Goal: Task Accomplishment & Management: Manage account settings

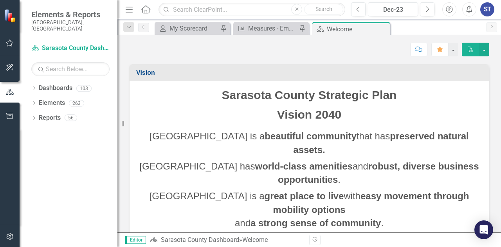
click at [217, 51] on div "Score: N/A Dec-23 Completed Comment Favorite PDF" at bounding box center [309, 49] width 360 height 13
click at [194, 8] on input "text" at bounding box center [251, 10] width 187 height 14
type input "c"
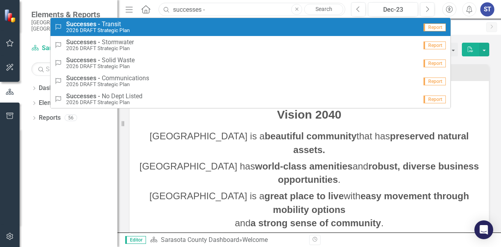
click at [230, 11] on input "successes -" at bounding box center [251, 10] width 187 height 14
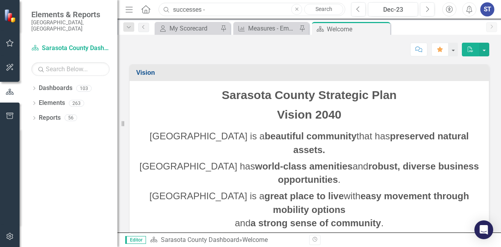
click at [222, 9] on input "successes -" at bounding box center [251, 10] width 187 height 14
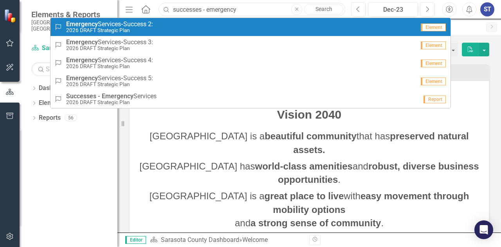
type input "successes - emergency"
click at [153, 25] on span "Emergency Services - Success 2:" at bounding box center [109, 24] width 87 height 7
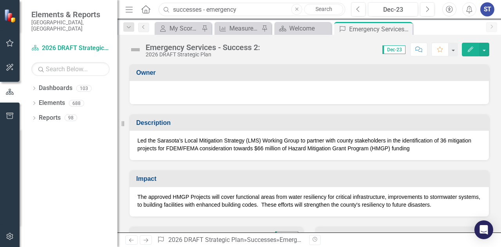
click at [244, 6] on input "successes - emergency" at bounding box center [251, 10] width 187 height 14
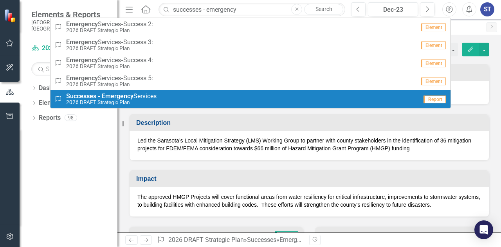
click at [124, 100] on small "2026 DRAFT Strategic Plan" at bounding box center [111, 102] width 90 height 6
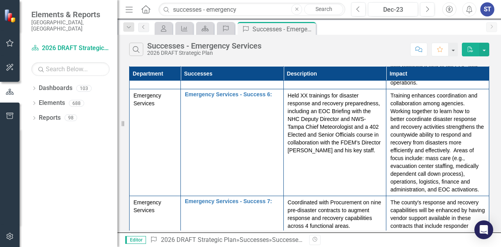
scroll to position [469, 0]
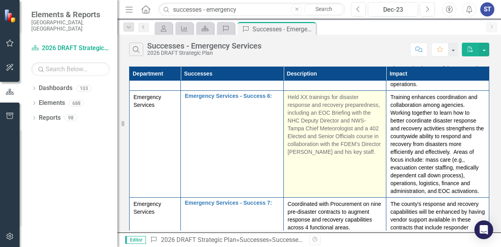
click at [368, 151] on p "Held XX trainings for disaster response and recovery preparedness, including an…" at bounding box center [334, 124] width 95 height 63
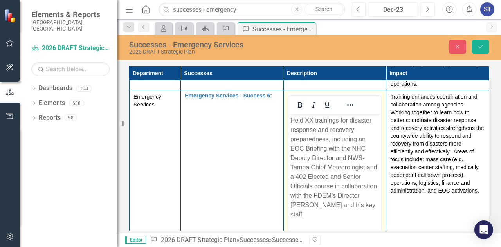
scroll to position [0, 0]
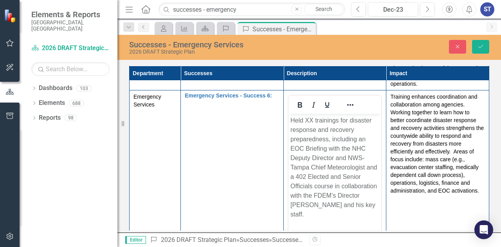
click at [367, 203] on p "Held XX trainings for disaster response and recovery preparedness, including an…" at bounding box center [334, 167] width 89 height 103
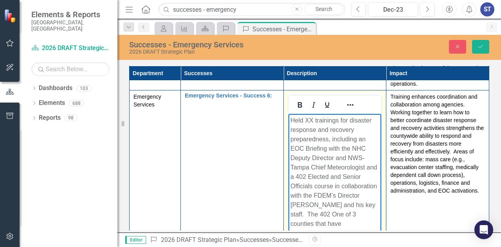
click at [308, 177] on p "Held XX trainings for disaster response and recovery preparedness, including an…" at bounding box center [334, 172] width 89 height 113
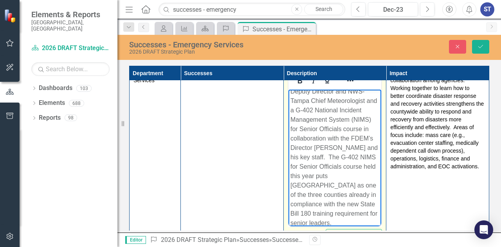
scroll to position [52, 0]
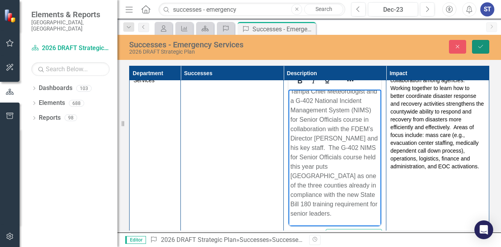
click at [483, 44] on icon "Save" at bounding box center [480, 46] width 7 height 5
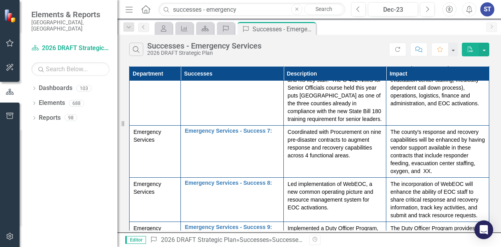
scroll to position [563, 0]
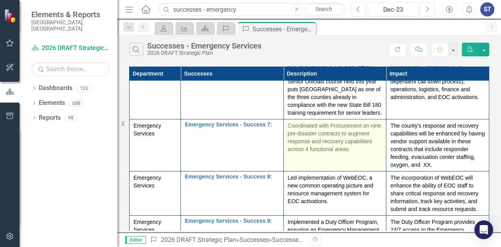
click at [374, 153] on p "Coordinated with Procurement on nine pre-disaster contracts to augment response…" at bounding box center [334, 137] width 95 height 31
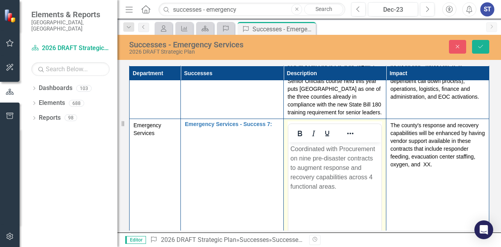
scroll to position [0, 0]
click at [345, 186] on p "Coordinated with Procurement on nine pre-disaster contracts to augment response…" at bounding box center [334, 167] width 89 height 47
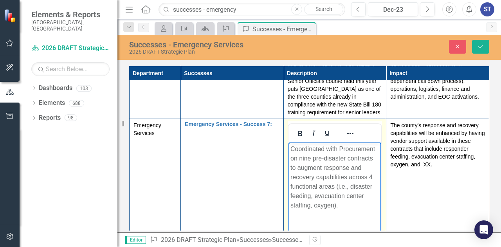
click at [332, 204] on p "Coordinated with Procurement on nine pre-disaster contracts to augment response…" at bounding box center [334, 177] width 89 height 66
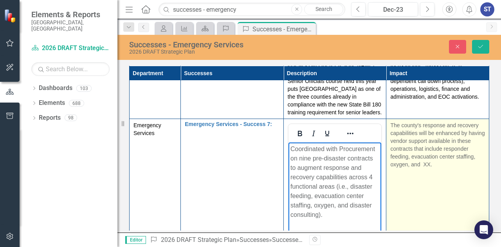
click at [456, 188] on td "The county's response and recovery capabilities will be enhanced by having vend…" at bounding box center [437, 211] width 103 height 185
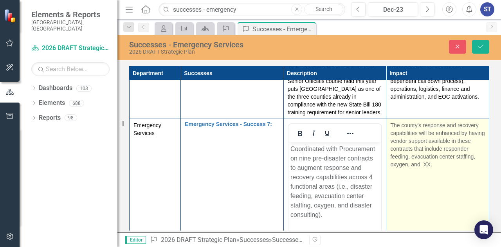
click at [454, 187] on td "The county's response and recovery capabilities will be enhanced by having vend…" at bounding box center [437, 211] width 103 height 185
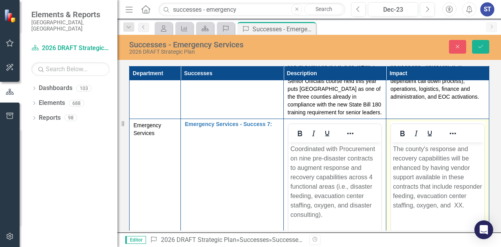
click at [420, 210] on p "The county's response and recovery capabilities will be enhanced by having vend…" at bounding box center [437, 177] width 89 height 66
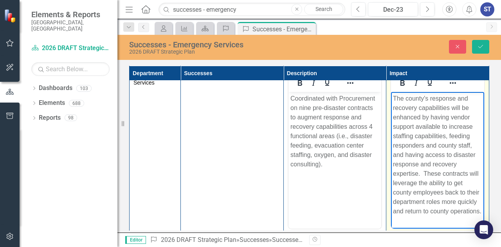
scroll to position [14, 0]
click at [430, 216] on p "The county's response and recovery capabilities will be enhanced by having vend…" at bounding box center [437, 155] width 89 height 122
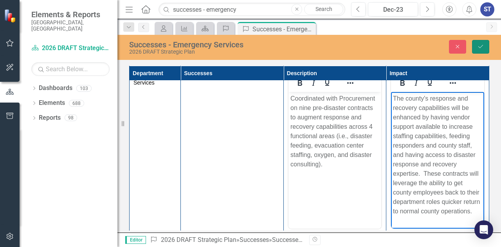
click at [484, 44] on button "Save" at bounding box center [480, 47] width 17 height 14
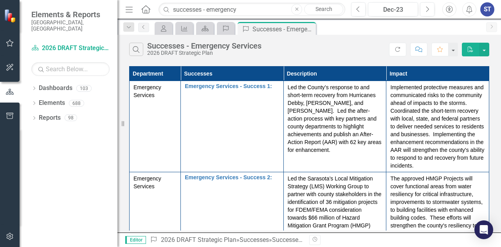
click at [307, 47] on div "Search Successes - Emergency Services 2026 DRAFT Strategic Plan" at bounding box center [259, 49] width 260 height 13
click at [336, 47] on div "Search Successes - Emergency Services 2026 DRAFT Strategic Plan" at bounding box center [259, 49] width 260 height 13
click at [330, 27] on div "My Scorecard Measure Dashboard Success Success Successes - Emergency Services P…" at bounding box center [317, 28] width 329 height 13
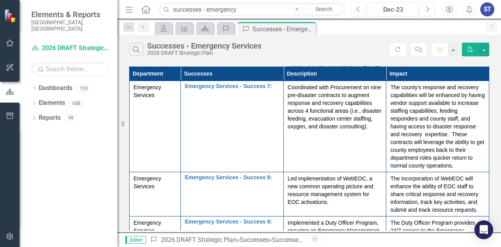
scroll to position [596, 0]
